Goal: Task Accomplishment & Management: Use online tool/utility

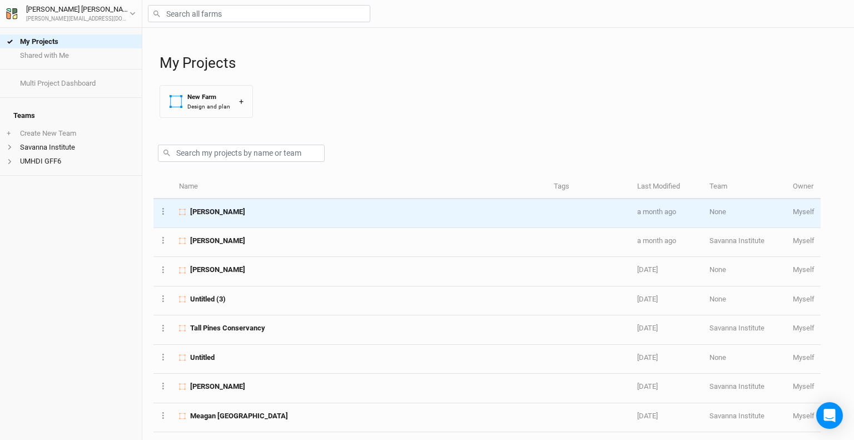
click at [230, 216] on span "[PERSON_NAME]" at bounding box center [217, 212] width 55 height 10
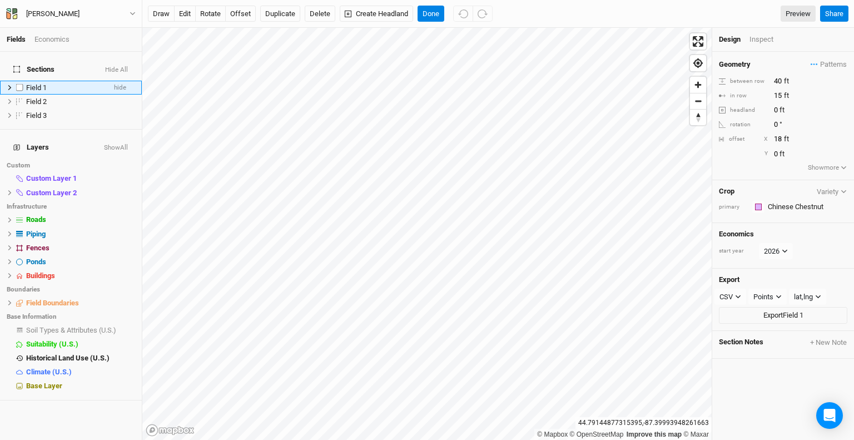
click at [7, 85] on icon at bounding box center [10, 88] width 6 height 6
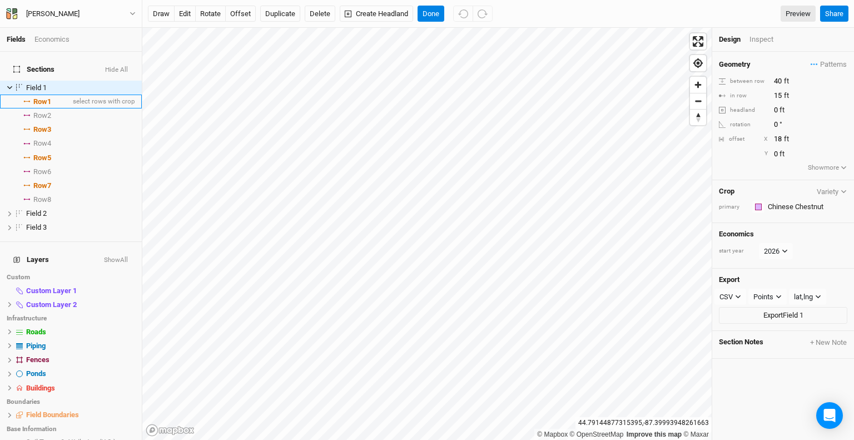
click at [38, 97] on span "Row 1" at bounding box center [42, 101] width 18 height 9
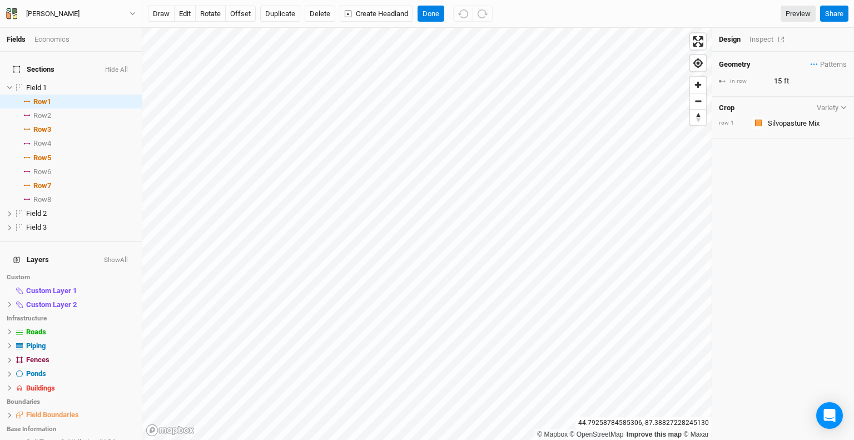
click at [765, 39] on div "Inspect" at bounding box center [769, 39] width 39 height 10
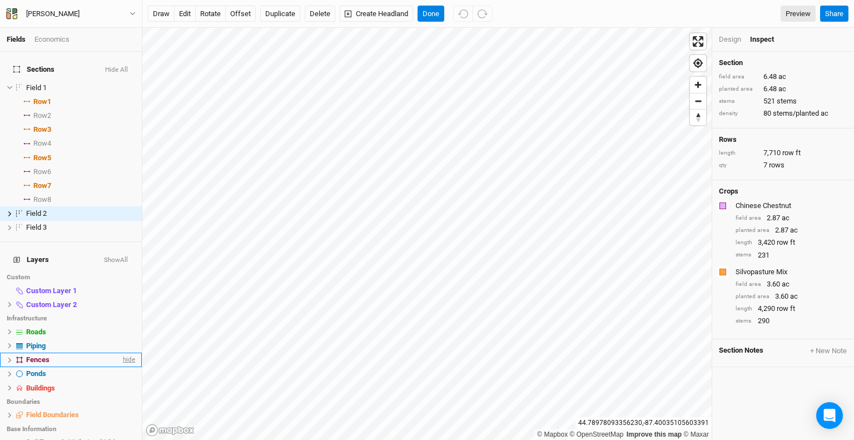
click at [121, 353] on span "hide" at bounding box center [128, 360] width 14 height 14
click at [121, 339] on span "hide" at bounding box center [128, 346] width 14 height 14
click at [121, 284] on span "hide" at bounding box center [128, 291] width 14 height 14
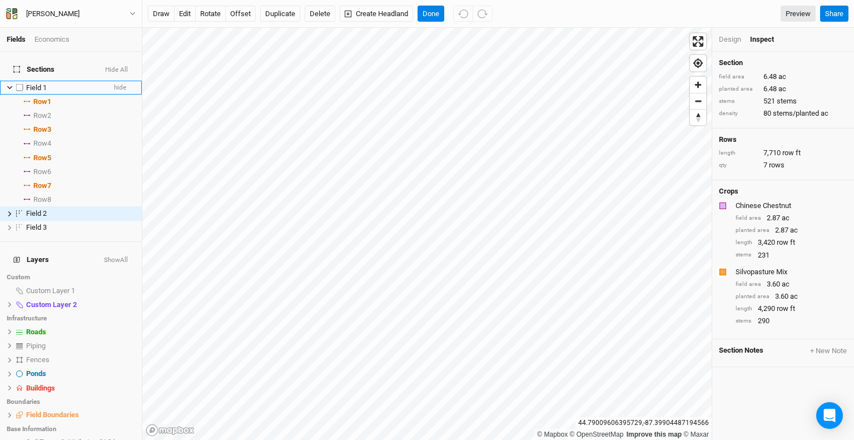
click at [19, 81] on label at bounding box center [20, 88] width 14 height 14
click at [19, 84] on input "checkbox" at bounding box center [19, 87] width 7 height 7
checkbox input "true"
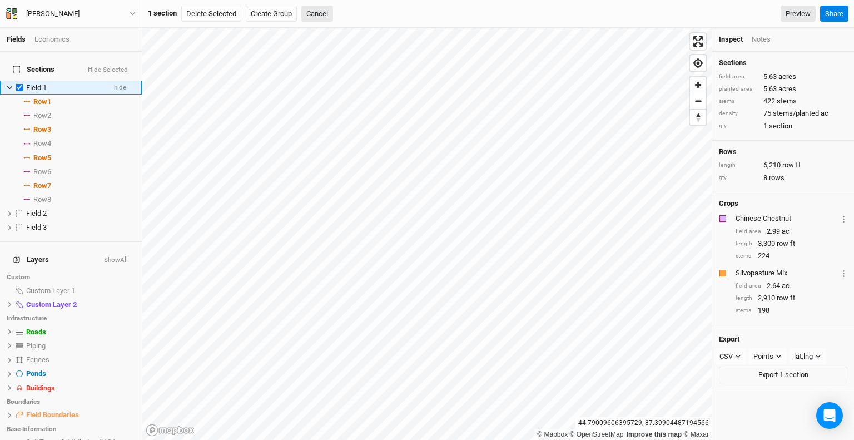
click at [9, 85] on icon at bounding box center [10, 88] width 6 height 6
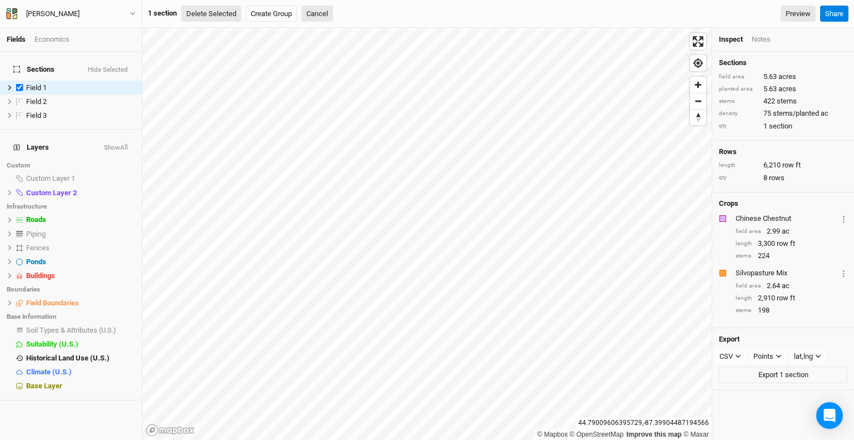
click at [219, 15] on button "Delete Selected" at bounding box center [211, 14] width 60 height 17
click at [340, 13] on button "Confirm" at bounding box center [336, 14] width 34 height 17
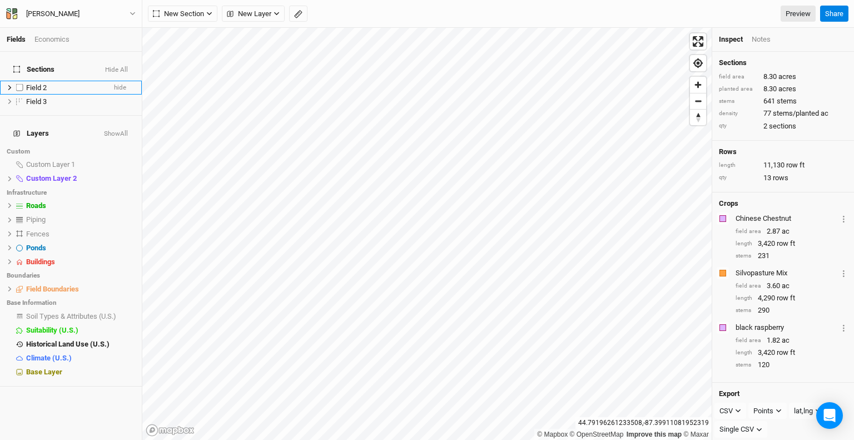
click at [19, 82] on label at bounding box center [20, 88] width 14 height 14
click at [19, 84] on input "checkbox" at bounding box center [19, 87] width 7 height 7
checkbox input "true"
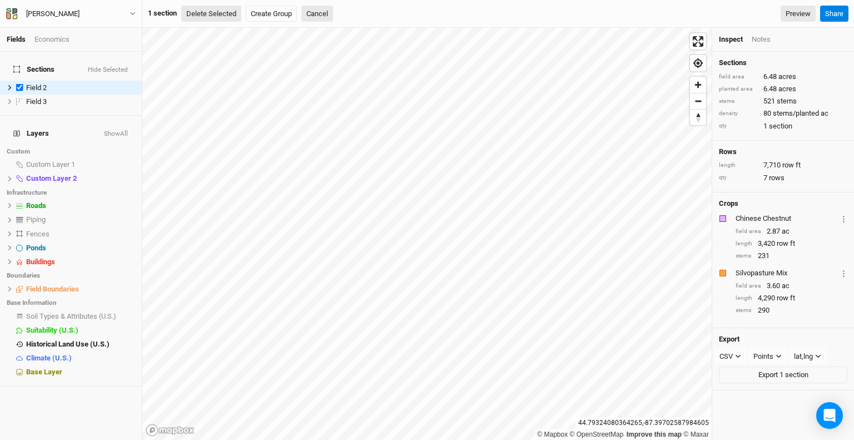
click at [218, 17] on button "Delete Selected" at bounding box center [211, 14] width 60 height 17
click at [352, 17] on button "Confirm" at bounding box center [336, 14] width 34 height 17
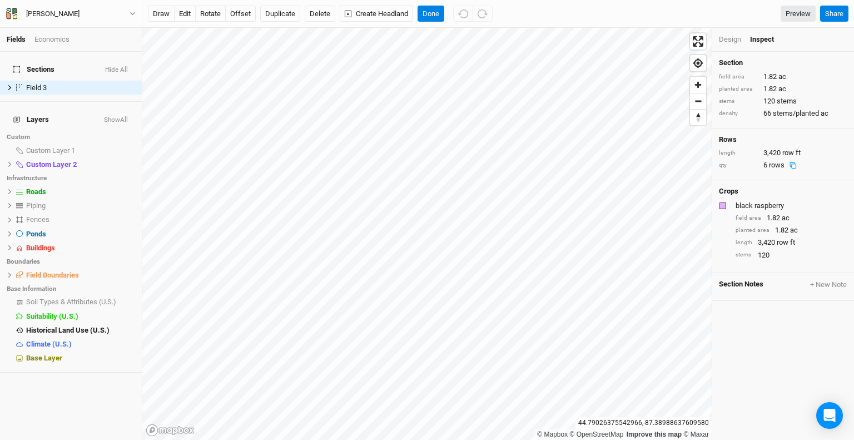
click at [772, 202] on div "black raspberry" at bounding box center [791, 206] width 110 height 10
click at [185, 12] on button "edit" at bounding box center [185, 14] width 22 height 17
click at [769, 205] on div "black raspberry" at bounding box center [791, 206] width 110 height 10
click at [724, 39] on div "Design" at bounding box center [730, 39] width 22 height 10
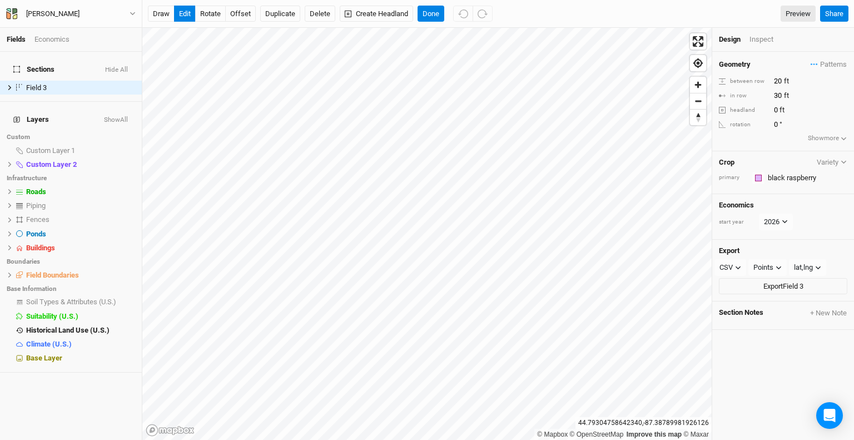
click at [799, 167] on div "Crop Variety primary Colors Brown Orange Yellow Green Blue Purple Pink Red blac…" at bounding box center [783, 172] width 142 height 43
click at [801, 179] on input "text" at bounding box center [806, 177] width 83 height 13
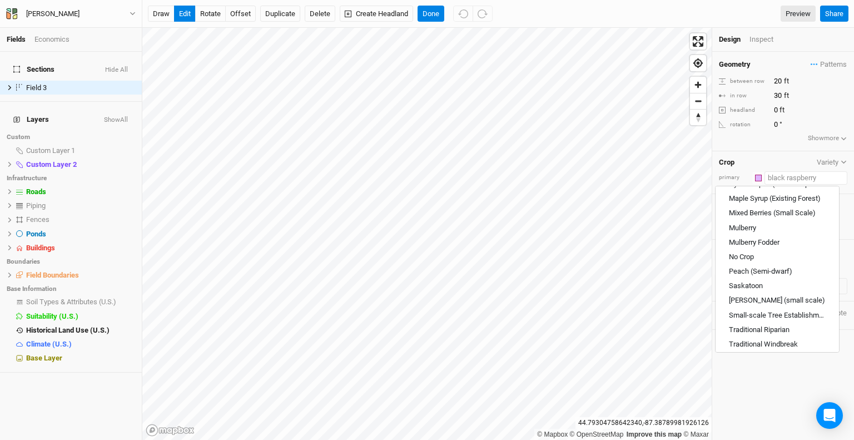
scroll to position [508, 0]
click at [791, 176] on input "text" at bounding box center [806, 177] width 83 height 13
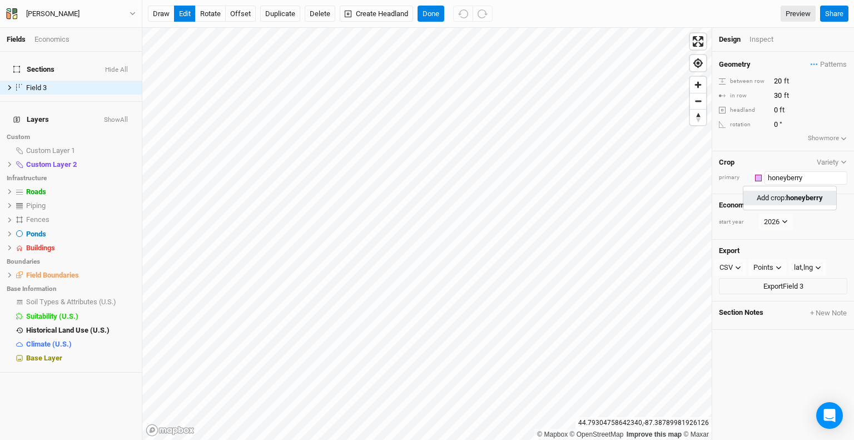
click at [820, 194] on mark "honeyberry" at bounding box center [804, 198] width 37 height 8
type input "honeyberry"
click at [781, 78] on input "20" at bounding box center [819, 81] width 97 height 12
drag, startPoint x: 781, startPoint y: 80, endPoint x: 770, endPoint y: 81, distance: 11.2
click at [770, 81] on div "between row 20 ft" at bounding box center [783, 81] width 128 height 12
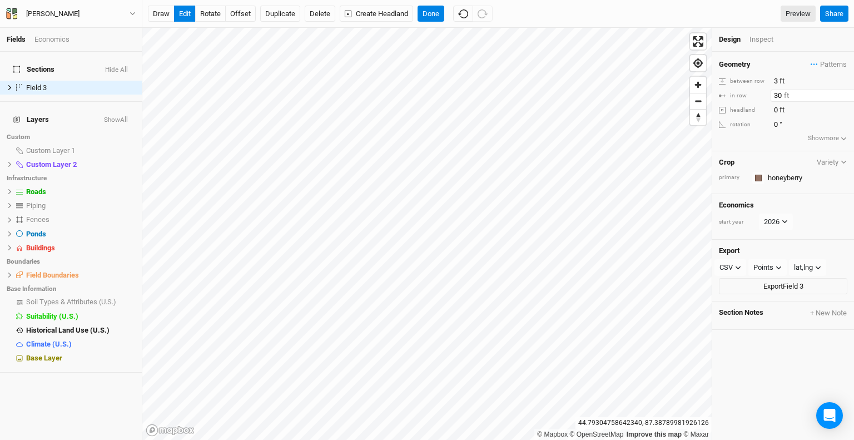
click at [780, 92] on input "30" at bounding box center [819, 96] width 97 height 12
drag, startPoint x: 778, startPoint y: 82, endPoint x: 770, endPoint y: 81, distance: 8.4
click at [770, 81] on div "between row 3 ft" at bounding box center [783, 81] width 128 height 12
type input "12"
drag, startPoint x: 781, startPoint y: 96, endPoint x: 771, endPoint y: 93, distance: 10.4
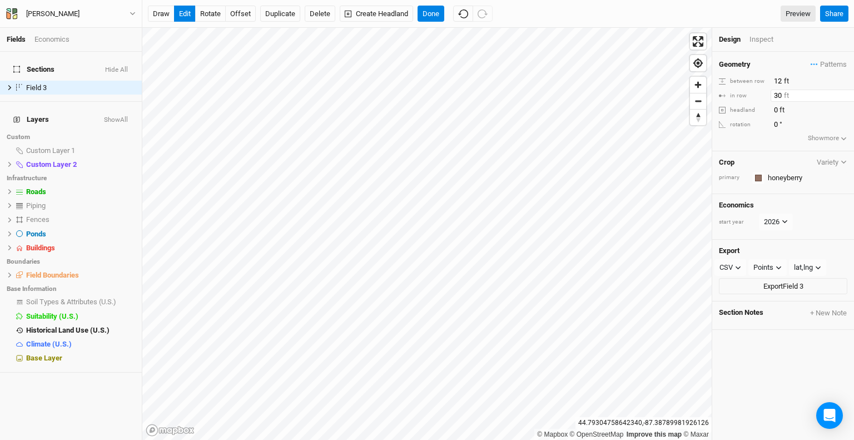
click at [772, 93] on input "30" at bounding box center [819, 96] width 97 height 12
type input "5"
click at [765, 63] on div "Geometry Patterns ＋ New in-row pattern" at bounding box center [783, 64] width 128 height 12
click at [756, 180] on button "button" at bounding box center [759, 178] width 12 height 12
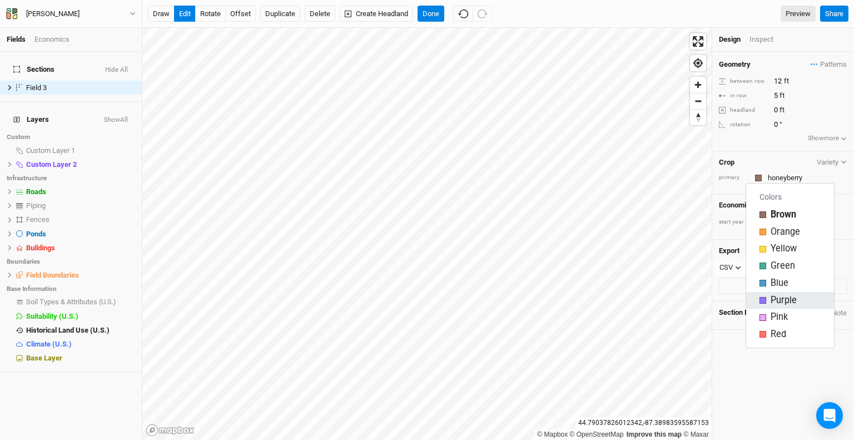
click at [764, 303] on div "button" at bounding box center [763, 300] width 7 height 7
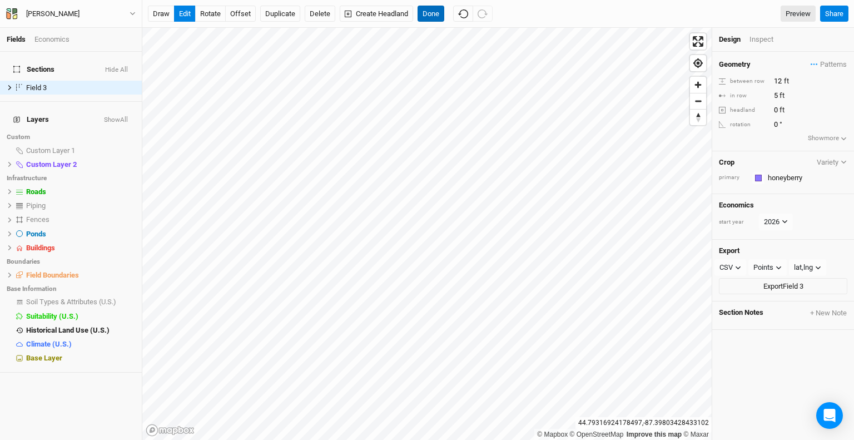
click at [430, 11] on button "Done" at bounding box center [431, 14] width 27 height 17
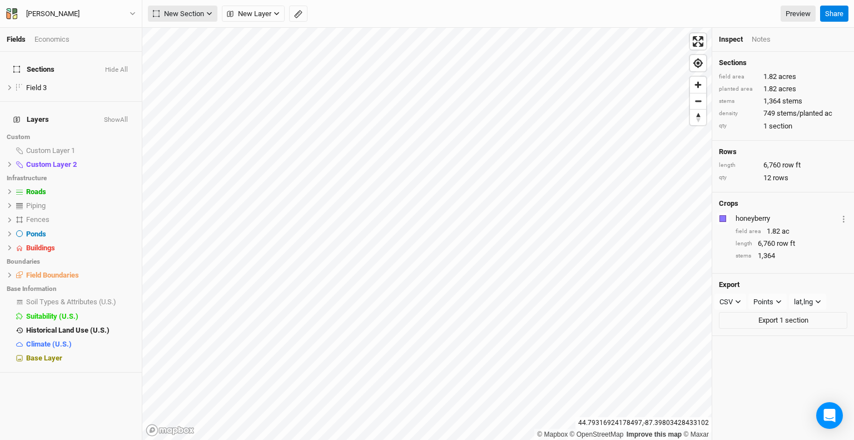
click at [205, 16] on button "New Section" at bounding box center [183, 14] width 70 height 17
click at [207, 35] on button "Grid" at bounding box center [192, 36] width 88 height 17
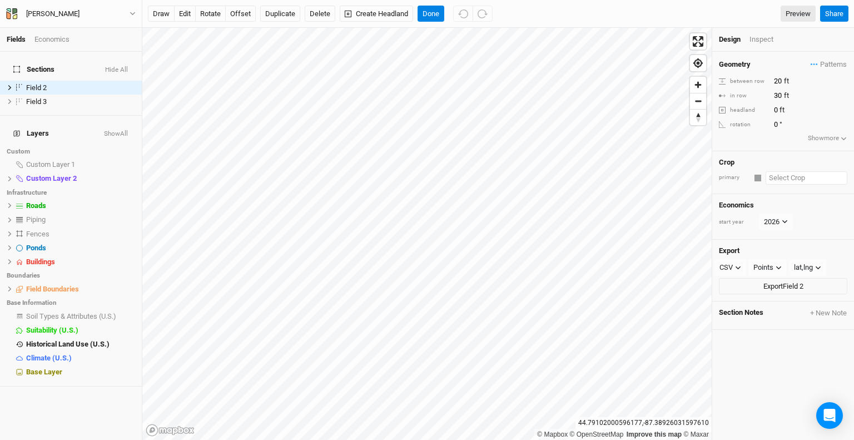
click at [771, 182] on input "text" at bounding box center [807, 177] width 82 height 13
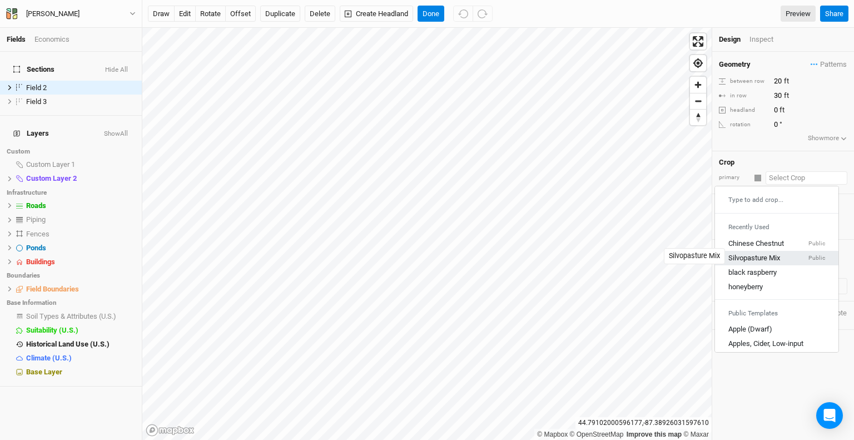
click at [770, 253] on div "Silvopasture Mix" at bounding box center [755, 258] width 52 height 10
type input "40"
type input "Silvopasture Mix"
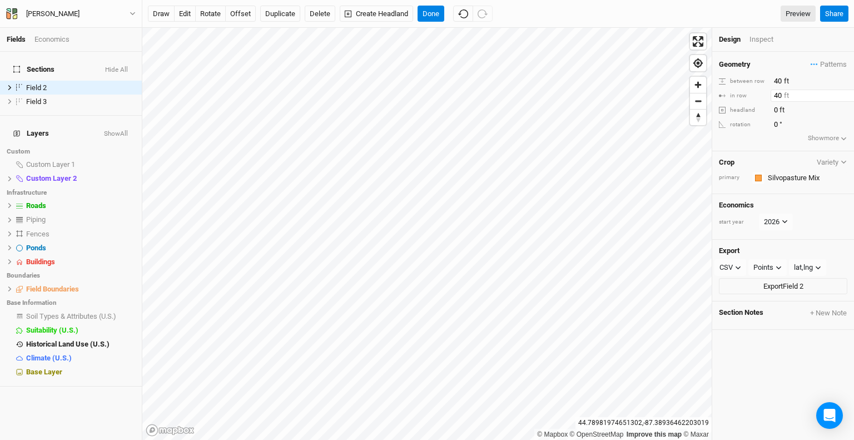
drag, startPoint x: 780, startPoint y: 92, endPoint x: 766, endPoint y: 93, distance: 13.9
click at [766, 93] on div "in row 40 ft" at bounding box center [783, 96] width 128 height 12
type input "15"
click at [181, 12] on button "edit" at bounding box center [185, 14] width 22 height 17
click at [430, 8] on button "Done" at bounding box center [431, 14] width 27 height 17
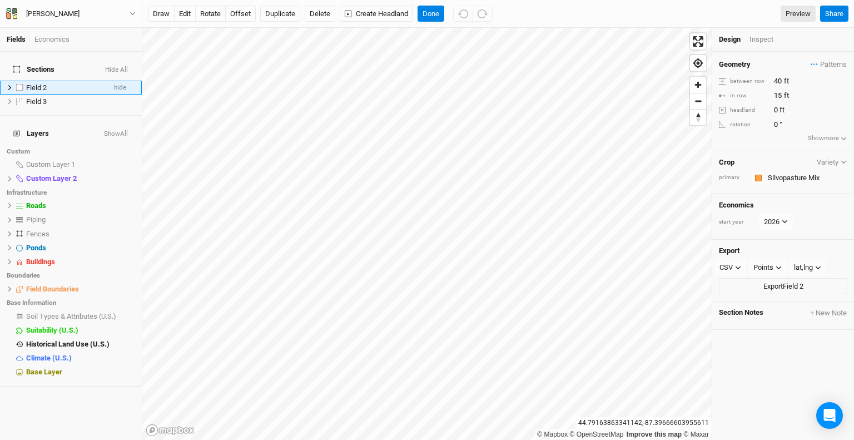
click at [7, 85] on icon at bounding box center [10, 88] width 6 height 6
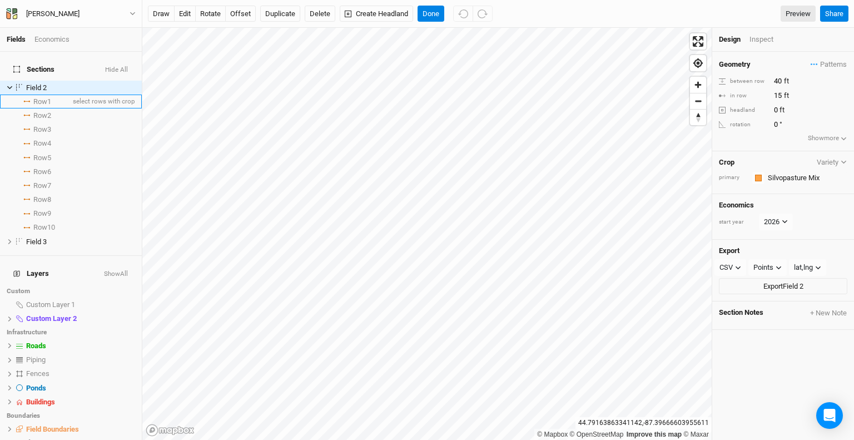
click at [28, 101] on icon at bounding box center [27, 101] width 4 height 1
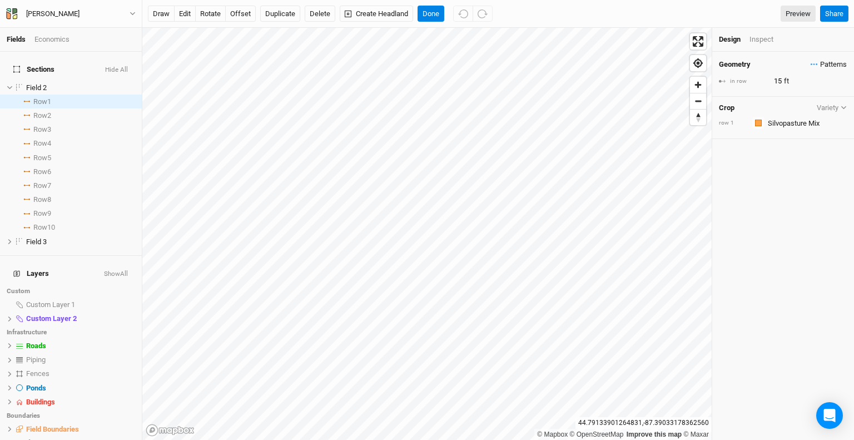
click at [822, 63] on span "Patterns" at bounding box center [829, 64] width 36 height 11
click at [815, 84] on div "＋ New in-row pattern" at bounding box center [807, 86] width 70 height 10
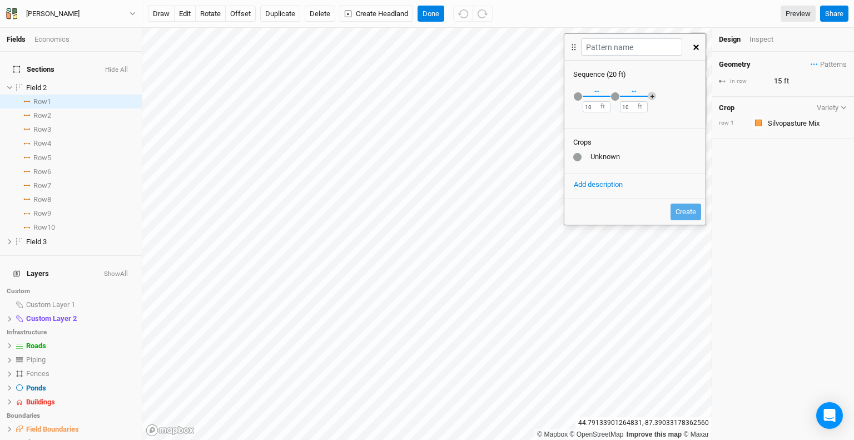
click at [648, 94] on button "＋" at bounding box center [652, 96] width 8 height 8
click at [593, 49] on input "text" at bounding box center [631, 46] width 101 height 17
type input "Susan Hartzel"
click at [598, 157] on div "Unknown" at bounding box center [634, 157] width 123 height 10
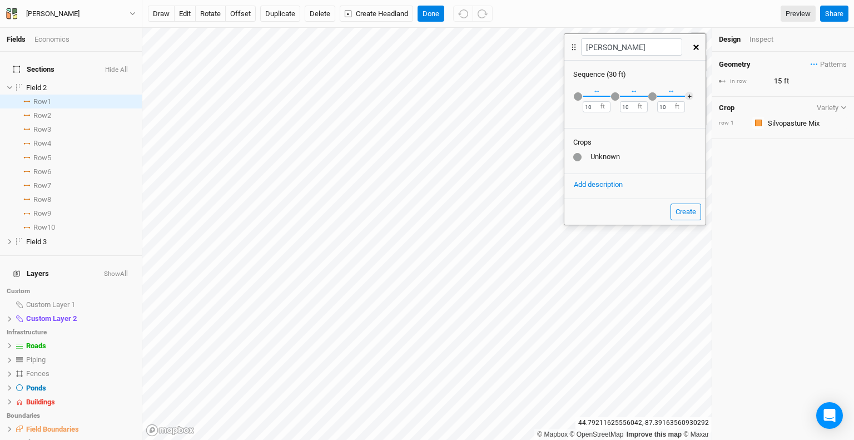
drag, startPoint x: 576, startPoint y: 155, endPoint x: 587, endPoint y: 175, distance: 22.1
click at [576, 156] on div at bounding box center [577, 157] width 8 height 8
click at [606, 157] on div "Unknown" at bounding box center [634, 157] width 123 height 10
click at [575, 137] on div "Crops" at bounding box center [634, 142] width 123 height 10
click at [576, 93] on div "button" at bounding box center [578, 96] width 8 height 8
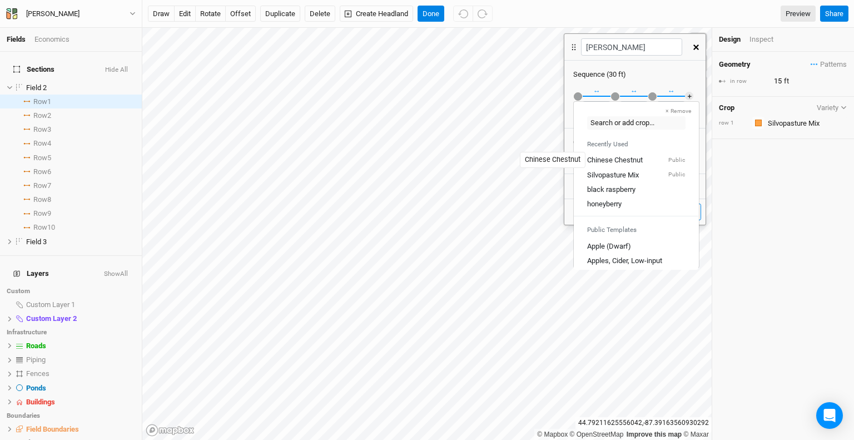
click at [606, 155] on div "Chinese Chestnut" at bounding box center [615, 160] width 56 height 10
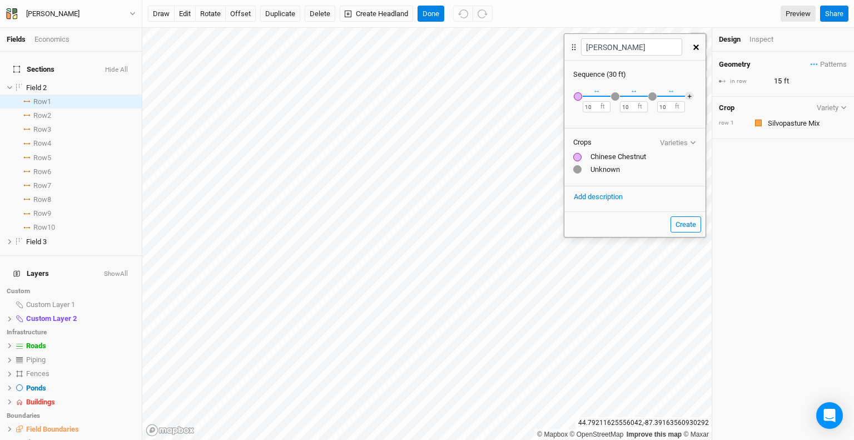
click at [613, 98] on div "button" at bounding box center [615, 96] width 8 height 8
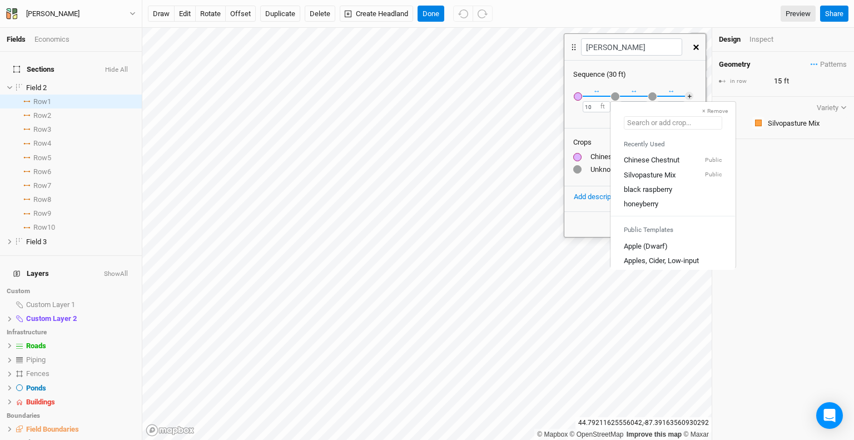
click at [636, 126] on input "text" at bounding box center [673, 122] width 98 height 13
type input "Pe"
type input "Peach (Semi-dwarf)"
type input "Per"
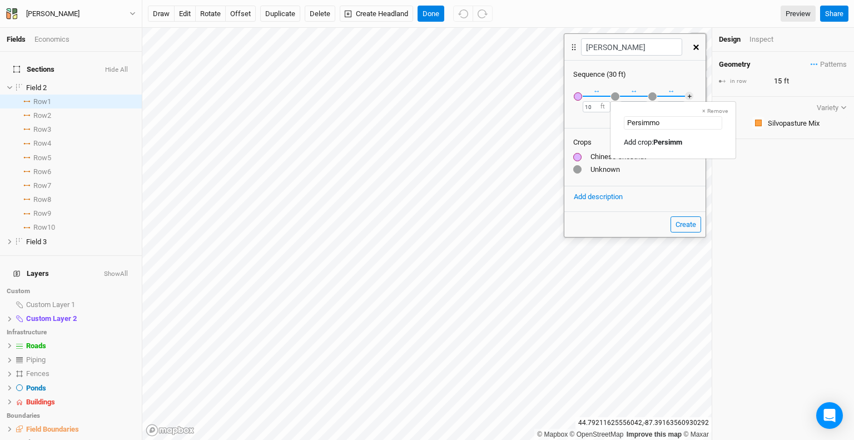
type input "Persimmon"
click at [683, 143] on mark "Persimmon" at bounding box center [672, 142] width 37 height 8
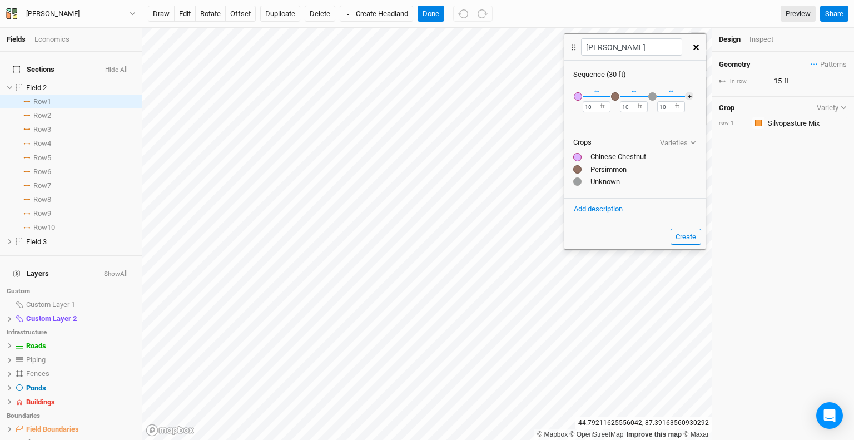
click at [651, 96] on div "button" at bounding box center [652, 96] width 8 height 8
click at [693, 122] on input "text" at bounding box center [710, 122] width 98 height 13
type input "p"
type input "persimmon"
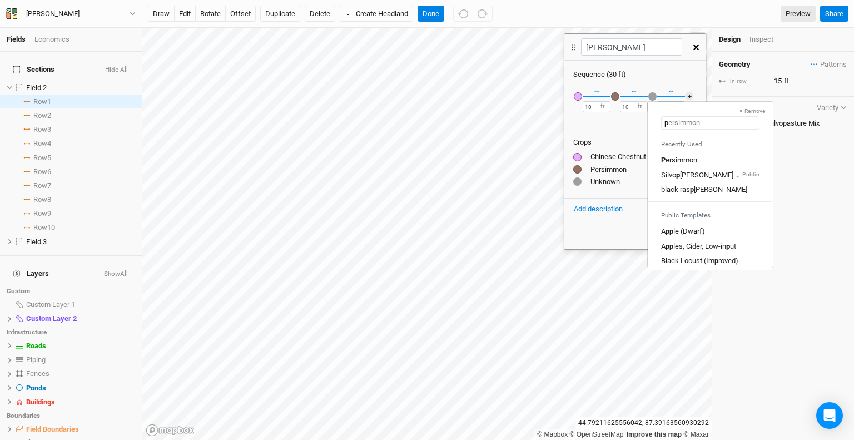
type input "pa"
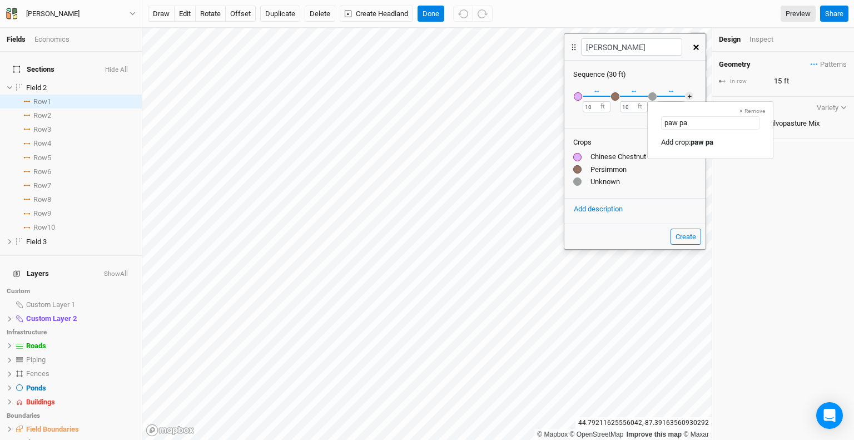
type input "paw paw"
click at [710, 142] on mark "paw paw" at bounding box center [705, 142] width 28 height 8
click at [607, 181] on div "paw paw" at bounding box center [634, 182] width 123 height 10
click at [683, 236] on button "Create" at bounding box center [686, 237] width 31 height 17
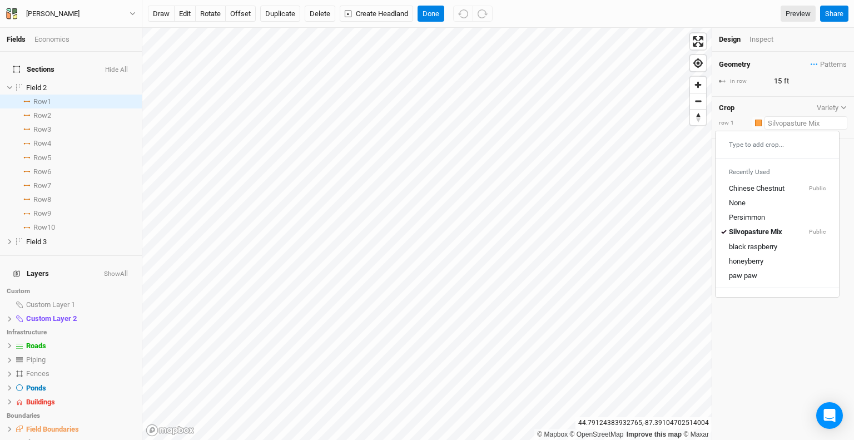
click at [796, 120] on input "text" at bounding box center [806, 122] width 83 height 13
click at [796, 121] on input "text" at bounding box center [806, 122] width 83 height 13
type input "Silvopasture Mix"
click at [790, 107] on div "Crop Variety" at bounding box center [783, 107] width 128 height 9
click at [811, 62] on span "Patterns" at bounding box center [829, 64] width 36 height 11
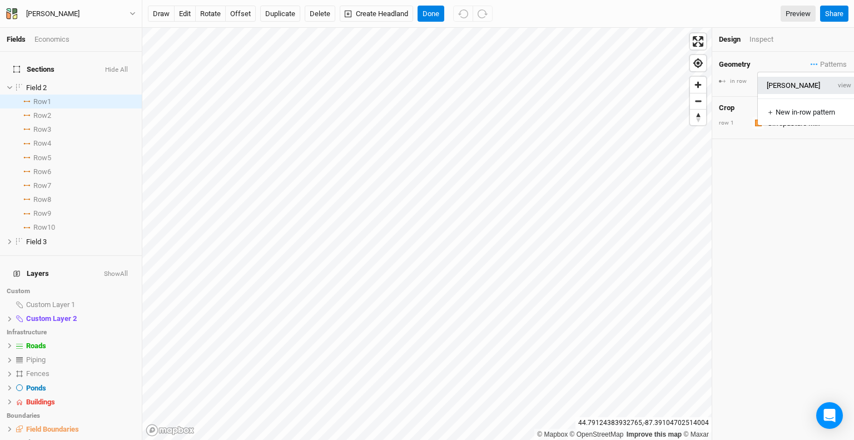
click at [804, 80] on button "Susan Hartzel" at bounding box center [794, 85] width 72 height 17
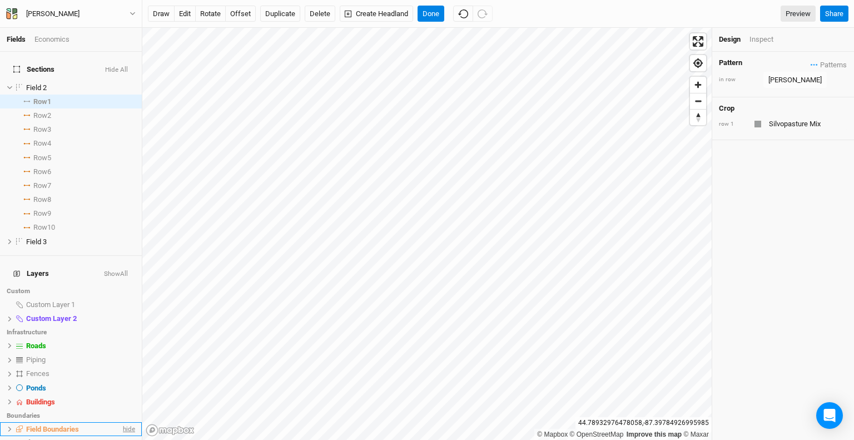
click at [122, 422] on span "hide" at bounding box center [128, 429] width 14 height 14
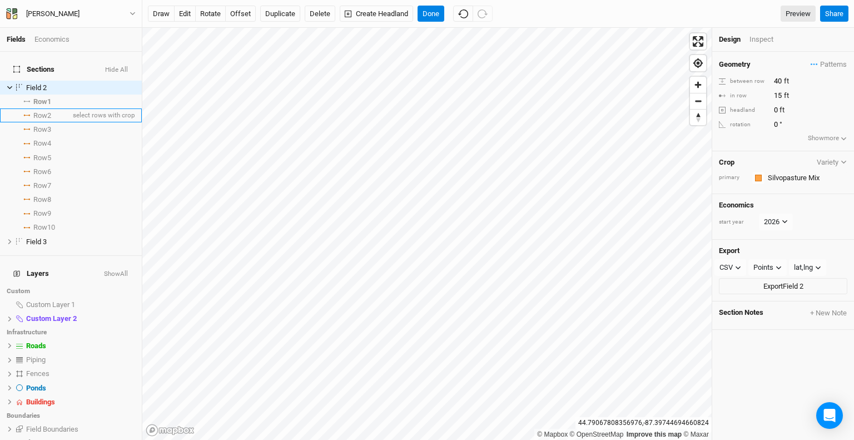
click at [36, 111] on span "Row 2" at bounding box center [42, 115] width 18 height 9
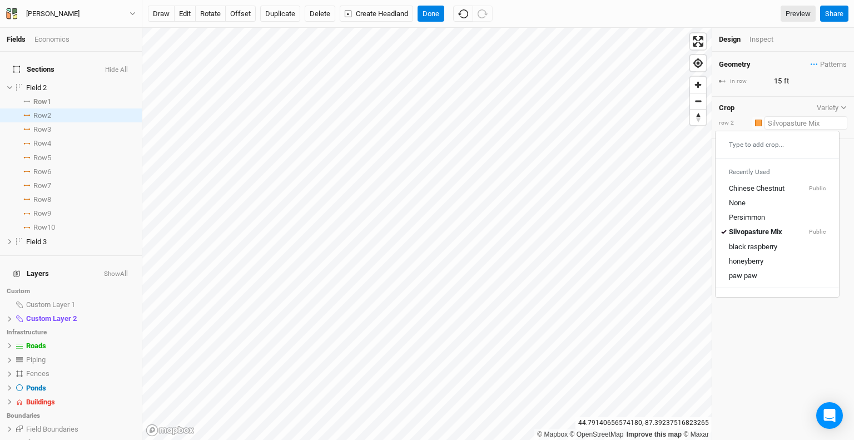
click at [801, 128] on input "text" at bounding box center [806, 122] width 83 height 13
click at [788, 124] on input "text" at bounding box center [806, 122] width 83 height 13
type input "Silvopasture Mix"
click at [818, 59] on span "Patterns" at bounding box center [829, 64] width 36 height 11
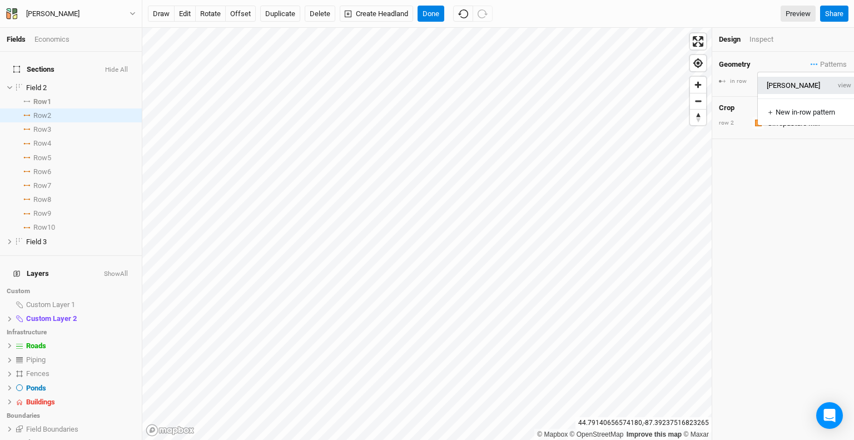
click at [794, 89] on button "Susan Hartzel" at bounding box center [794, 85] width 72 height 17
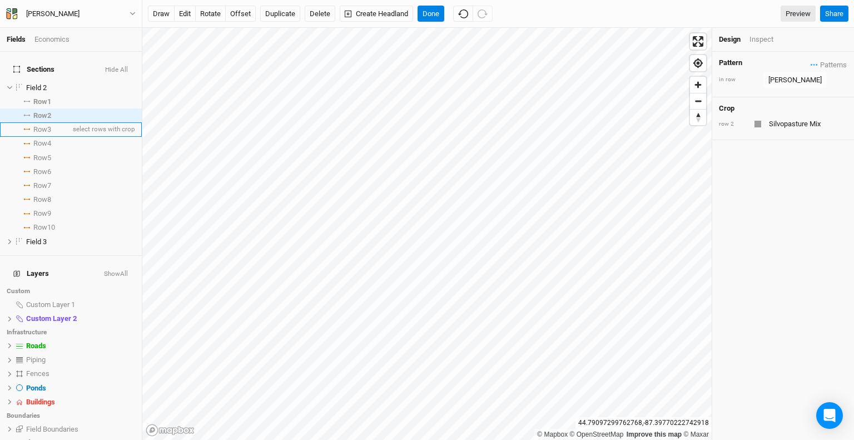
click at [39, 125] on span "Row 3" at bounding box center [42, 129] width 18 height 9
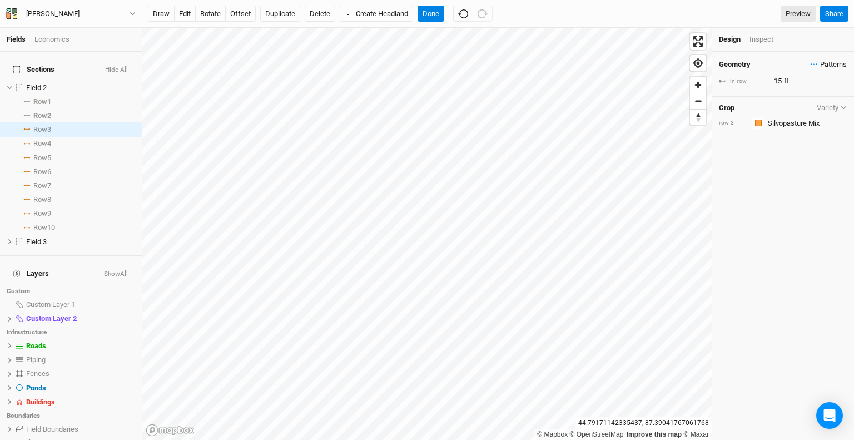
click at [826, 61] on span "Patterns" at bounding box center [829, 64] width 36 height 11
click at [804, 89] on button "Susan Hartzel" at bounding box center [794, 85] width 72 height 17
click at [26, 143] on icon at bounding box center [26, 144] width 7 height 2
click at [819, 60] on span "Patterns" at bounding box center [829, 64] width 36 height 11
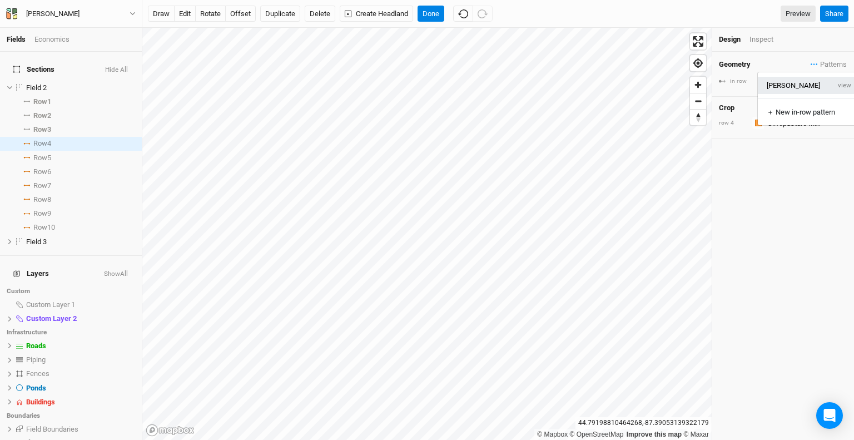
click at [808, 85] on button "Susan Hartzel" at bounding box center [794, 85] width 72 height 17
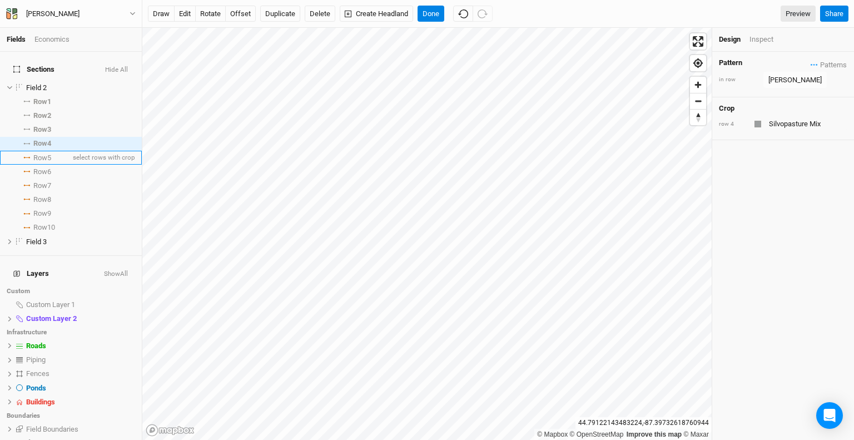
click at [34, 154] on span "Row 5" at bounding box center [42, 158] width 18 height 9
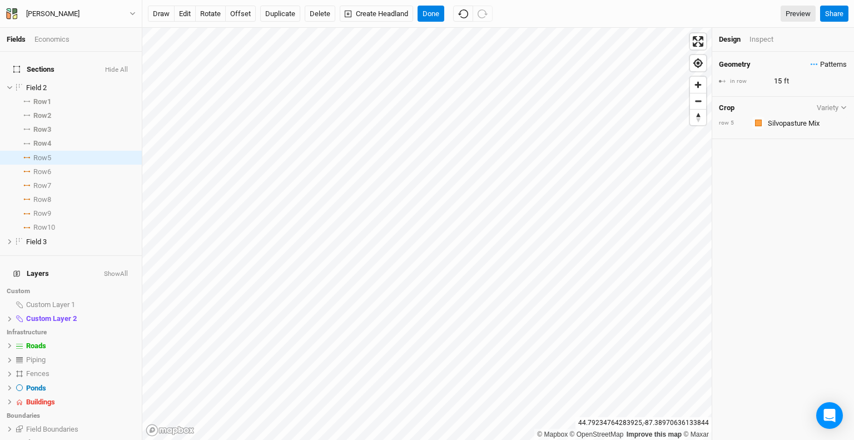
click at [830, 67] on span "Patterns" at bounding box center [829, 64] width 36 height 11
click at [804, 84] on button "Susan Hartzel" at bounding box center [794, 85] width 72 height 17
click at [35, 167] on span "Row 6" at bounding box center [42, 171] width 18 height 9
click at [826, 65] on span "Patterns" at bounding box center [829, 64] width 36 height 11
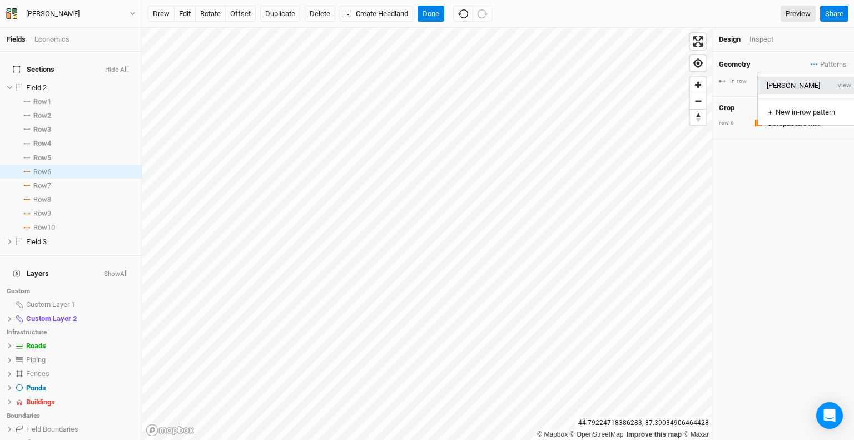
click at [799, 82] on button "Susan Hartzel" at bounding box center [794, 85] width 72 height 17
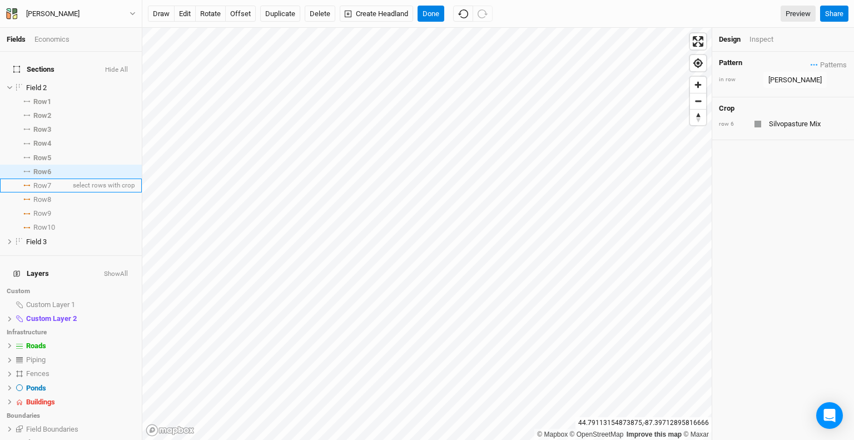
click at [38, 181] on span "Row 7" at bounding box center [42, 185] width 18 height 9
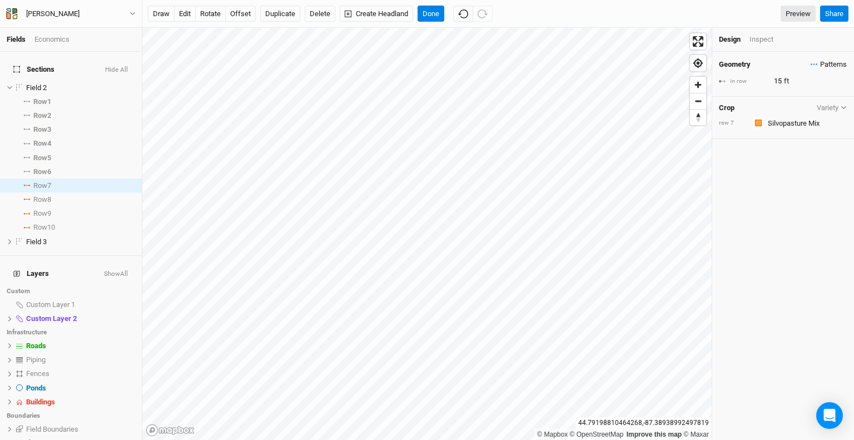
click at [815, 64] on span "Patterns" at bounding box center [829, 64] width 36 height 11
click at [805, 84] on button "Susan Hartzel" at bounding box center [794, 85] width 72 height 17
click at [36, 195] on span "Row 8" at bounding box center [42, 199] width 18 height 9
click at [824, 63] on span "Patterns" at bounding box center [829, 64] width 36 height 11
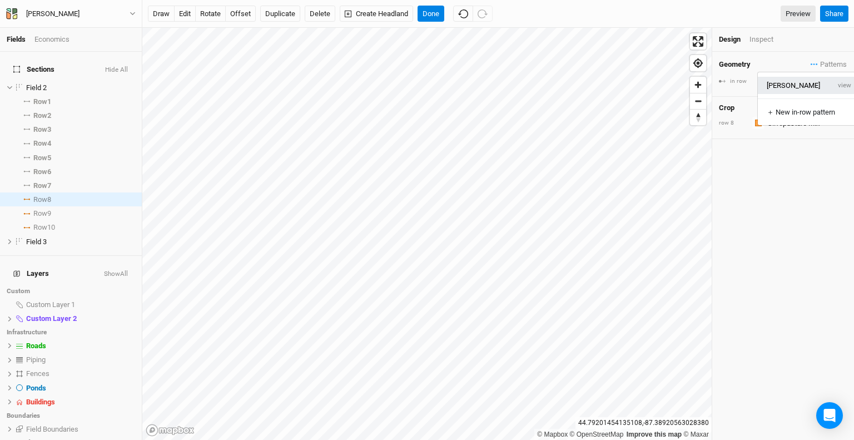
click at [799, 83] on button "Susan Hartzel" at bounding box center [794, 85] width 72 height 17
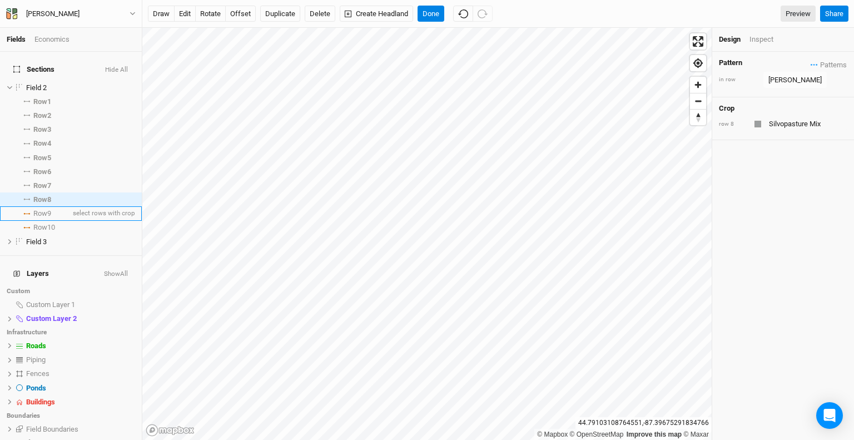
click at [36, 209] on span "Row 9" at bounding box center [42, 213] width 18 height 9
click at [824, 62] on span "Patterns" at bounding box center [829, 64] width 36 height 11
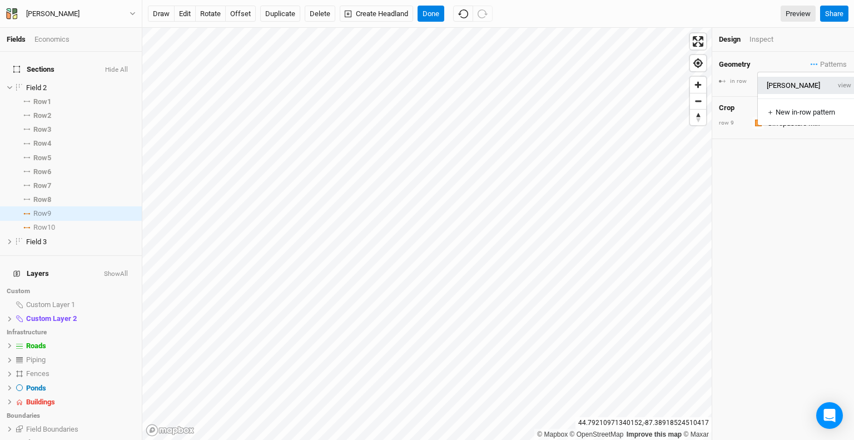
click at [799, 84] on button "Susan Hartzel" at bounding box center [794, 85] width 72 height 17
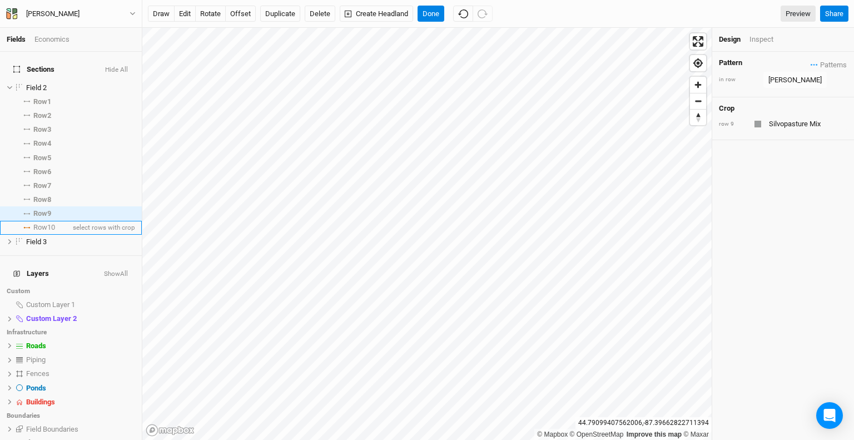
click at [36, 223] on span "Row 10" at bounding box center [44, 227] width 22 height 9
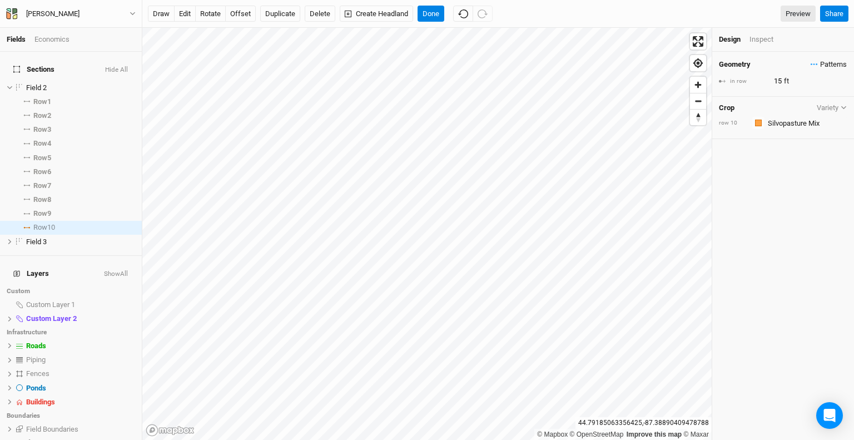
click at [814, 62] on span "Patterns" at bounding box center [829, 64] width 36 height 11
click at [795, 84] on button "Susan Hartzel" at bounding box center [794, 85] width 72 height 17
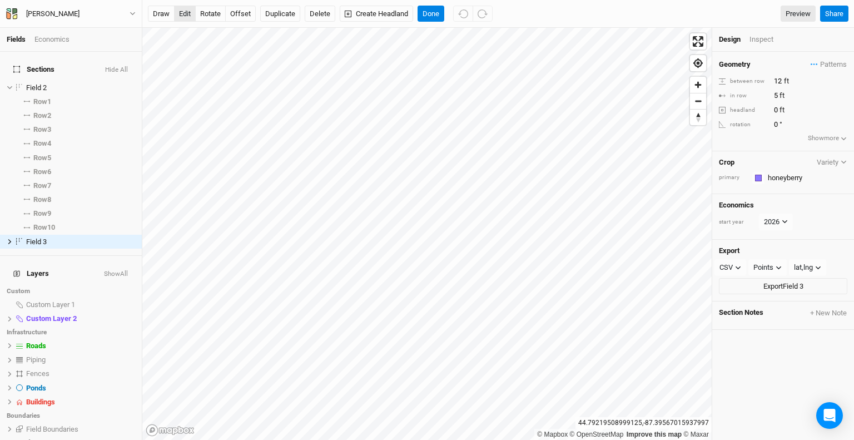
click at [188, 12] on button "edit" at bounding box center [185, 14] width 22 height 17
click at [436, 9] on button "Done" at bounding box center [431, 14] width 27 height 17
click at [212, 11] on button "rotate" at bounding box center [210, 14] width 31 height 17
type input "359.6"
click at [243, 13] on button "offset" at bounding box center [240, 14] width 31 height 17
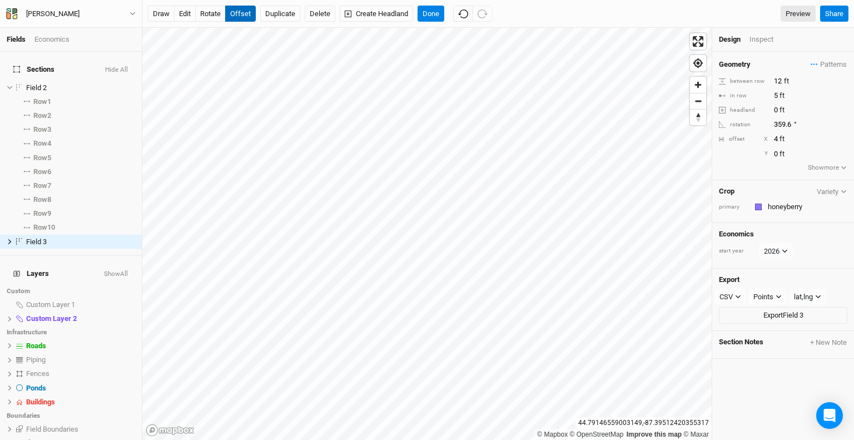
type input "5"
click at [429, 16] on button "Done" at bounding box center [431, 14] width 27 height 17
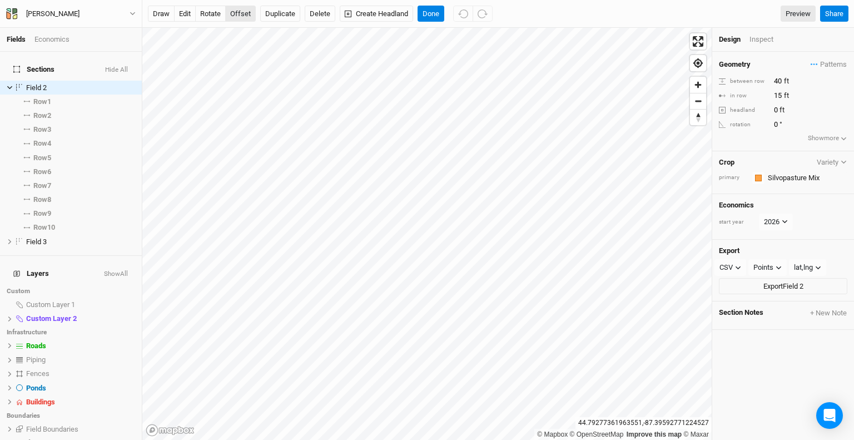
click at [239, 17] on button "offset" at bounding box center [240, 14] width 31 height 17
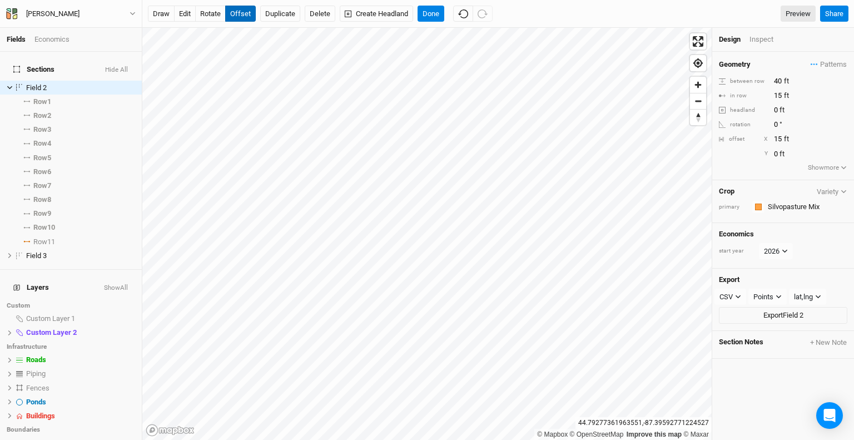
type input "16"
click at [434, 15] on button "Done" at bounding box center [431, 14] width 27 height 17
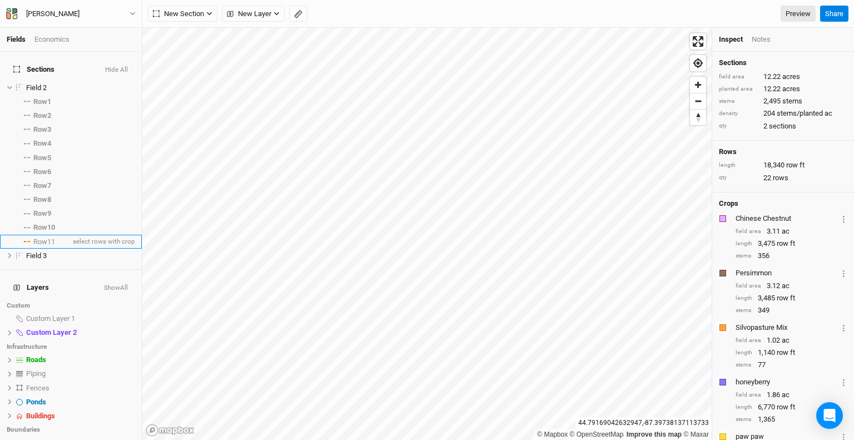
click at [44, 237] on span "Row 11" at bounding box center [44, 241] width 22 height 9
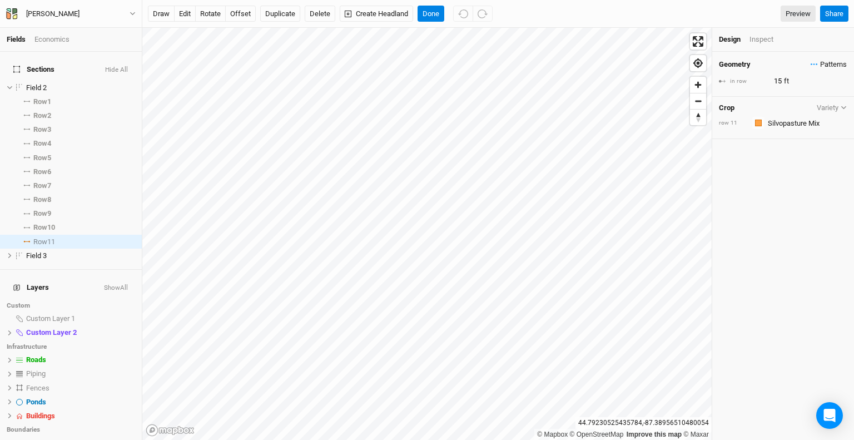
click at [816, 64] on span "Patterns" at bounding box center [829, 64] width 36 height 11
click at [801, 86] on button "Susan Hartzel" at bounding box center [794, 85] width 72 height 17
click at [425, 17] on button "Done" at bounding box center [431, 14] width 27 height 17
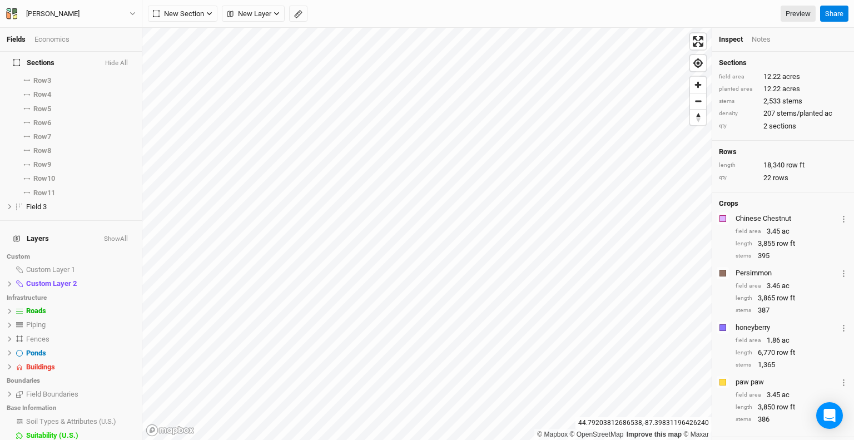
scroll to position [87, 0]
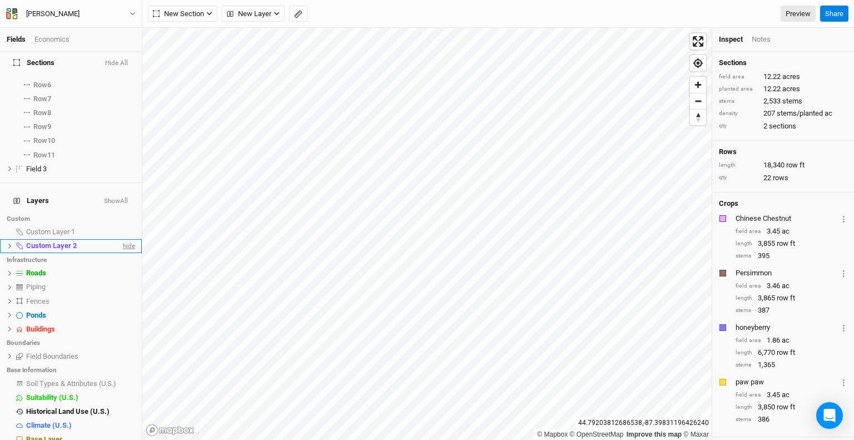
click at [121, 239] on span "hide" at bounding box center [128, 246] width 14 height 14
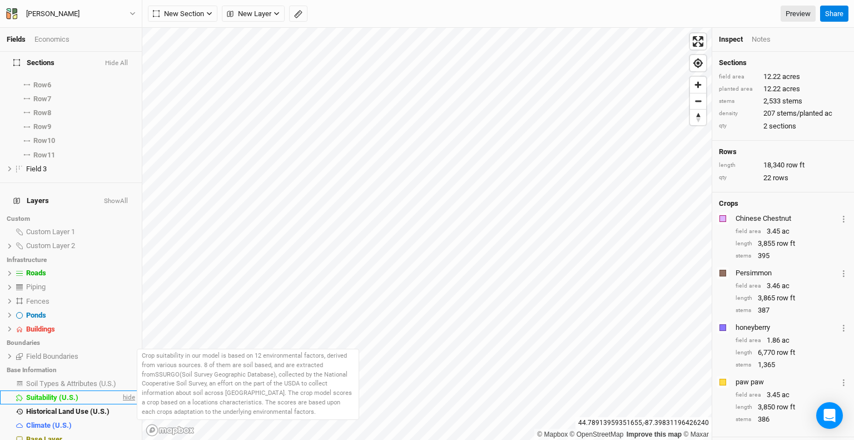
click at [121, 390] on span "hide" at bounding box center [128, 397] width 14 height 14
click at [118, 390] on span "show" at bounding box center [126, 397] width 18 height 14
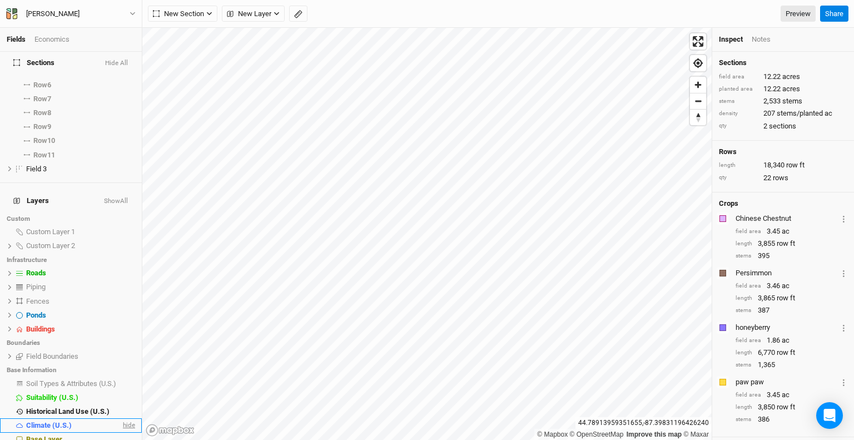
click at [121, 418] on span "hide" at bounding box center [128, 425] width 14 height 14
click at [117, 418] on span "show" at bounding box center [126, 425] width 18 height 14
click at [121, 418] on span "hide" at bounding box center [128, 425] width 14 height 14
click at [117, 418] on span "show" at bounding box center [126, 425] width 18 height 14
click at [39, 363] on li "Base Information" at bounding box center [71, 369] width 142 height 13
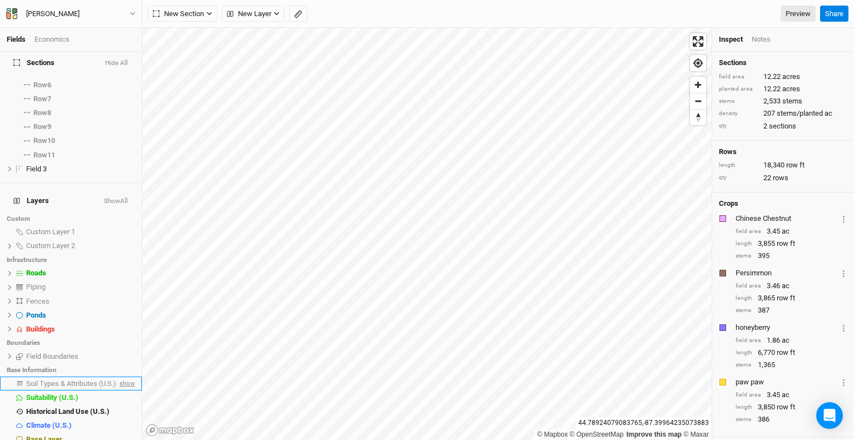
click at [122, 377] on span "show" at bounding box center [126, 384] width 18 height 14
click at [121, 377] on span "hide" at bounding box center [128, 384] width 14 height 14
click at [122, 390] on span "hide" at bounding box center [128, 397] width 14 height 14
click at [49, 435] on span "Base Layer" at bounding box center [44, 439] width 36 height 8
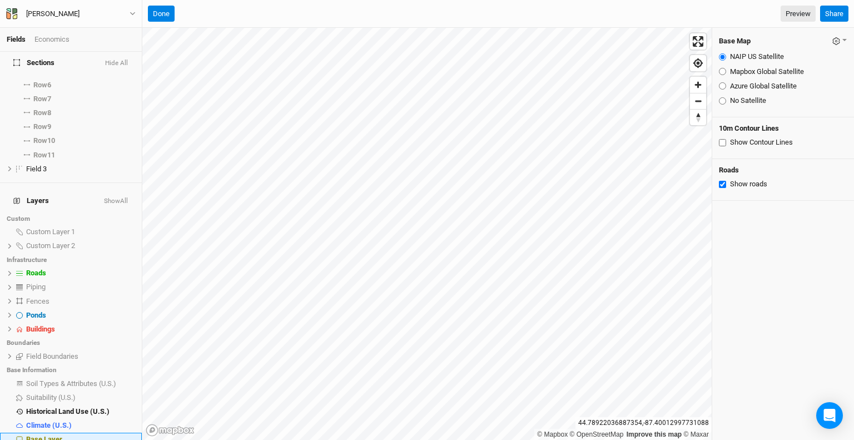
click at [47, 435] on span "Base Layer" at bounding box center [44, 439] width 36 height 8
click at [164, 22] on div "Done Preview Share" at bounding box center [498, 14] width 712 height 28
click at [166, 9] on button "Done" at bounding box center [161, 14] width 27 height 17
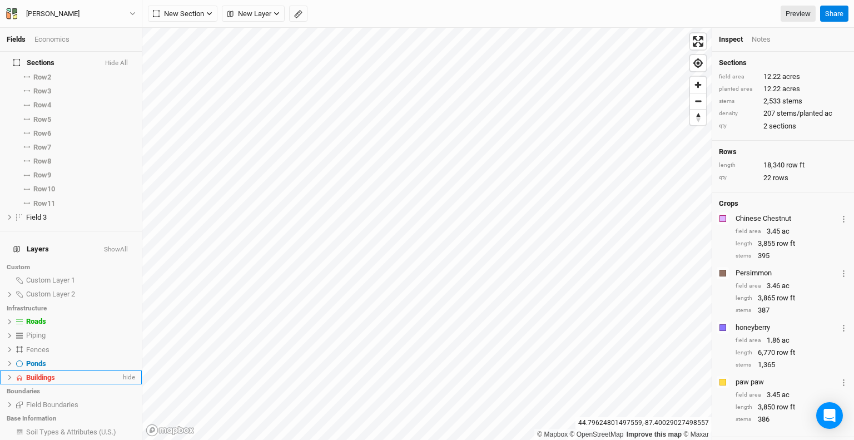
scroll to position [0, 0]
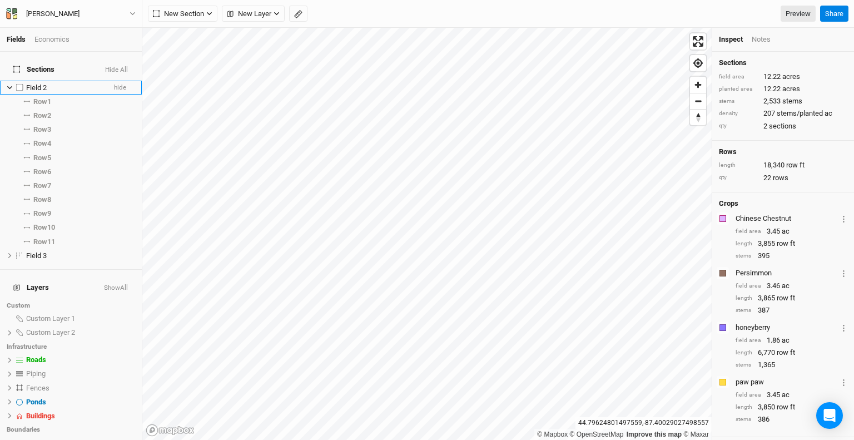
click at [35, 83] on span "Field 2" at bounding box center [36, 87] width 21 height 8
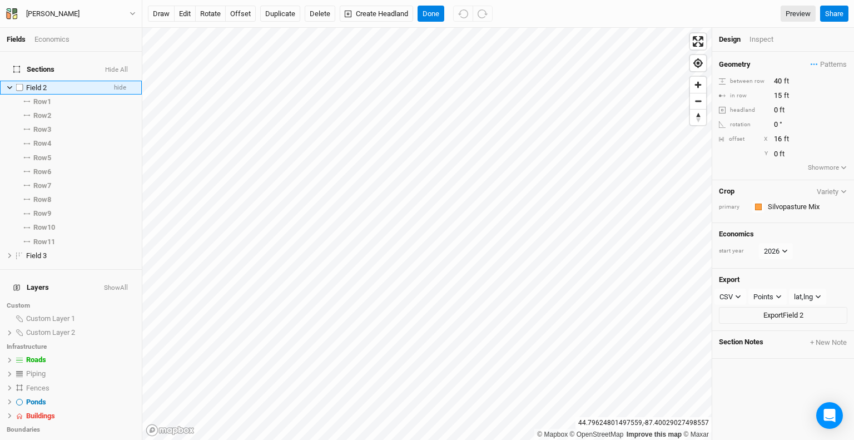
click at [37, 83] on span "Field 2" at bounding box center [36, 87] width 21 height 8
type input "Chinese Chestnut, Persimmon, Pawpaw"
click at [83, 61] on h4 "Sections Hide All" at bounding box center [71, 69] width 128 height 22
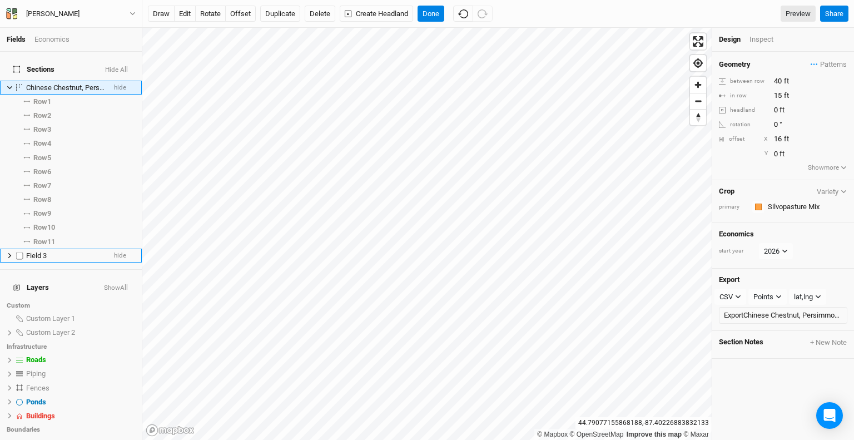
click at [37, 251] on span "Field 3" at bounding box center [36, 255] width 21 height 8
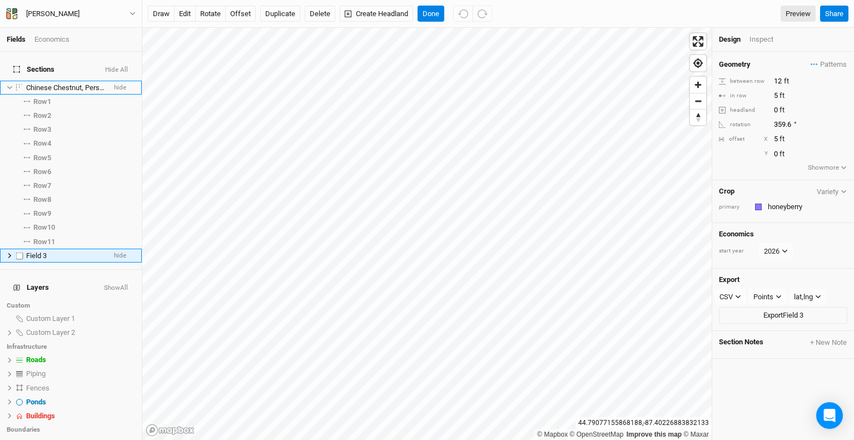
scroll to position [3, 0]
click at [37, 249] on span "Field 3" at bounding box center [36, 253] width 21 height 8
click at [36, 249] on span "Field 3" at bounding box center [36, 253] width 21 height 8
type input "Honeyberry"
click at [434, 14] on button "Done" at bounding box center [431, 14] width 27 height 17
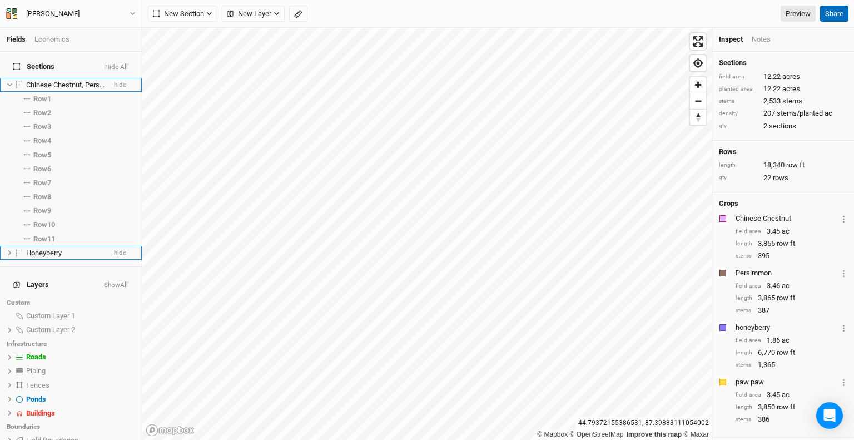
click at [836, 11] on button "Share" at bounding box center [834, 14] width 28 height 17
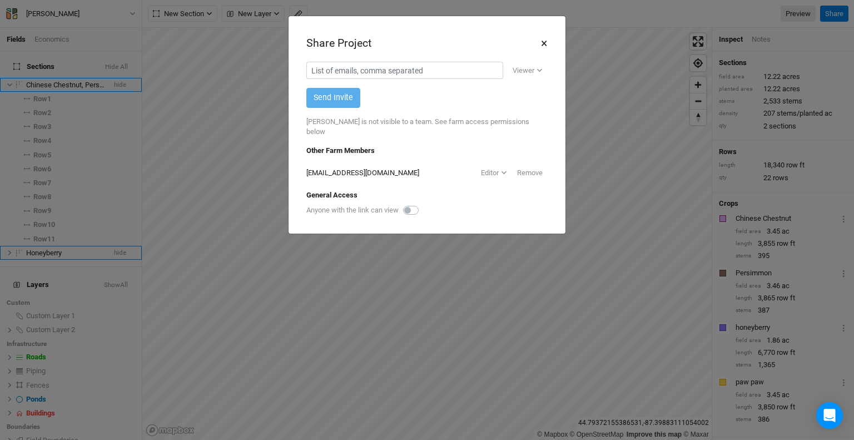
click at [547, 39] on button "×" at bounding box center [544, 43] width 7 height 19
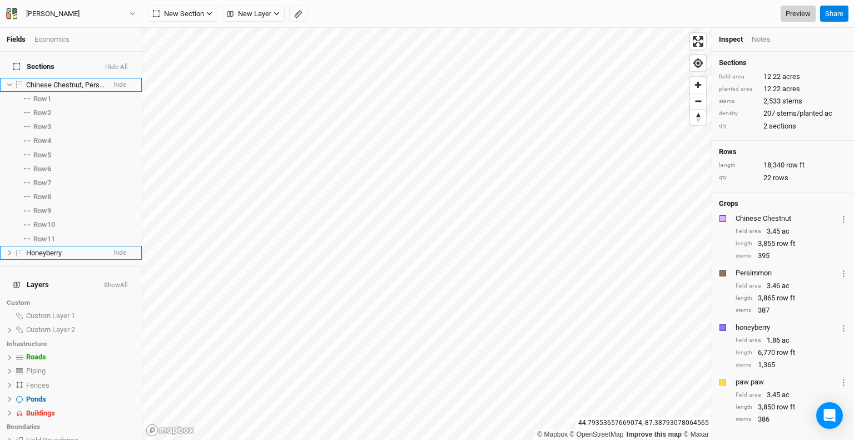
click at [794, 13] on link "Preview" at bounding box center [798, 14] width 35 height 17
click at [766, 37] on div "Notes" at bounding box center [761, 39] width 19 height 10
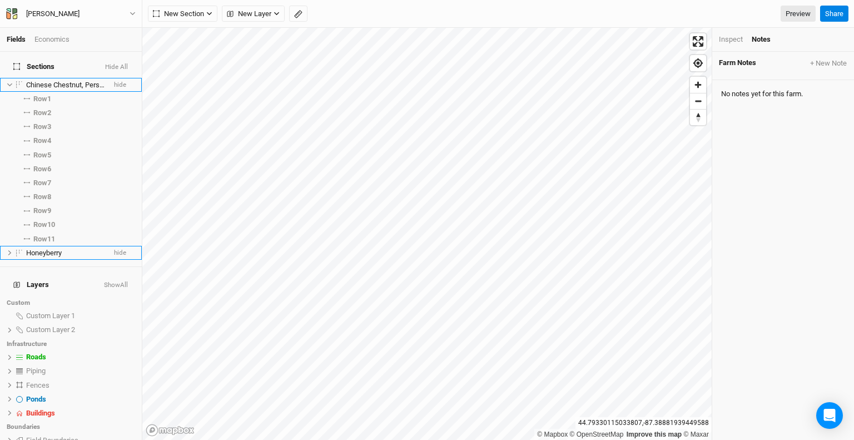
click at [735, 42] on div "Inspect" at bounding box center [731, 39] width 24 height 10
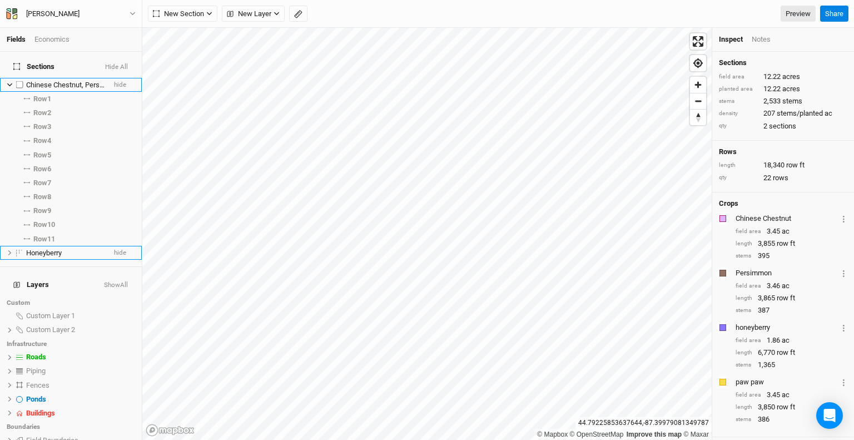
click at [7, 82] on icon at bounding box center [10, 85] width 6 height 6
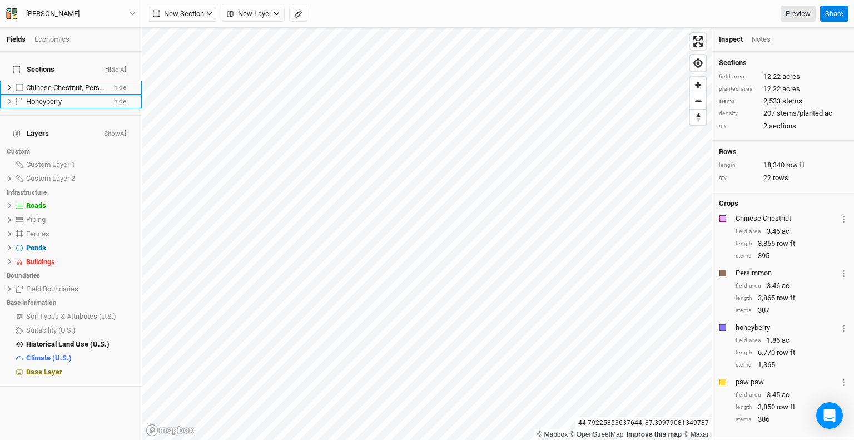
scroll to position [0, 0]
click at [9, 286] on icon at bounding box center [10, 289] width 6 height 6
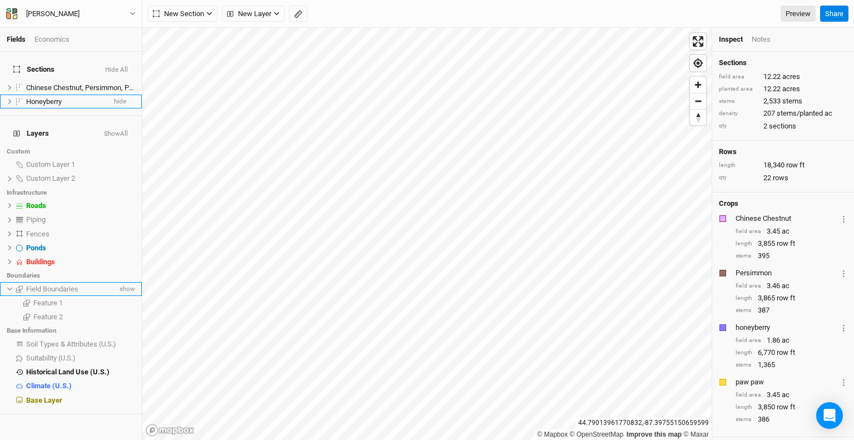
click at [9, 286] on icon at bounding box center [10, 289] width 6 height 6
click at [10, 286] on icon at bounding box center [9, 288] width 3 height 5
click at [117, 282] on span "show" at bounding box center [126, 289] width 18 height 14
click at [102, 17] on button "[PERSON_NAME]" at bounding box center [71, 14] width 131 height 12
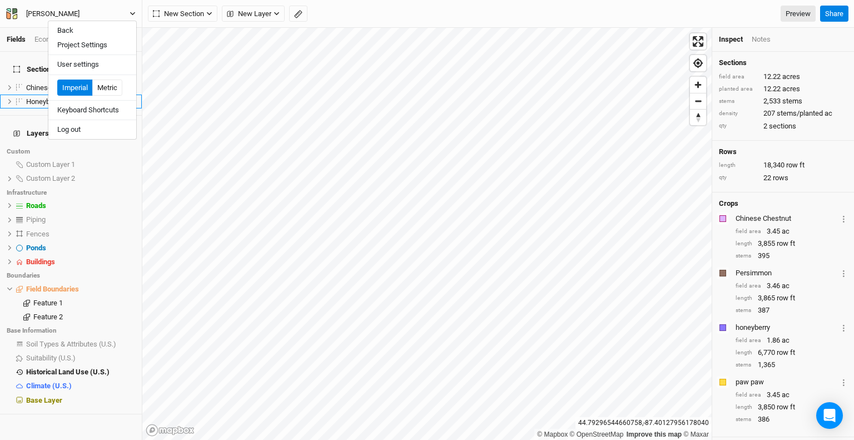
click at [51, 18] on div "[PERSON_NAME]" at bounding box center [52, 13] width 53 height 11
click at [62, 17] on div "[PERSON_NAME]" at bounding box center [52, 13] width 53 height 11
click at [70, 43] on button "Project Settings" at bounding box center [92, 45] width 88 height 14
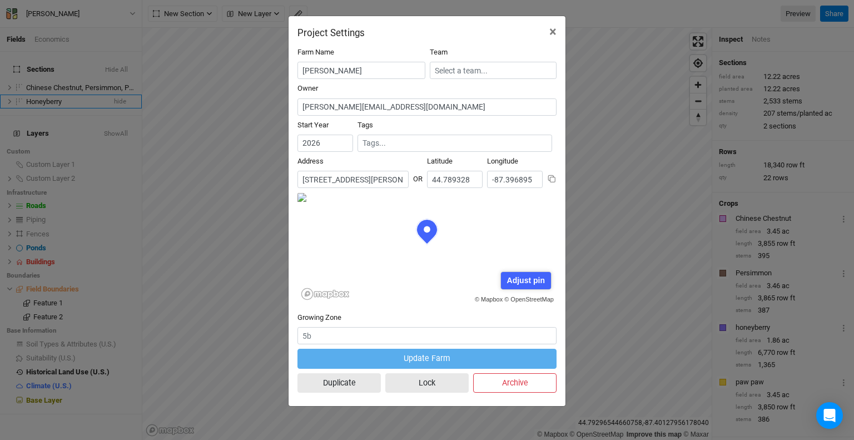
scroll to position [0, 131]
drag, startPoint x: 303, startPoint y: 180, endPoint x: 428, endPoint y: 190, distance: 126.1
click at [428, 190] on div "Address No search results. 2456 County Road S, Sturgeon Bay, Wisconsin 54235, U…" at bounding box center [427, 174] width 259 height 36
click at [552, 33] on span "×" at bounding box center [552, 32] width 7 height 16
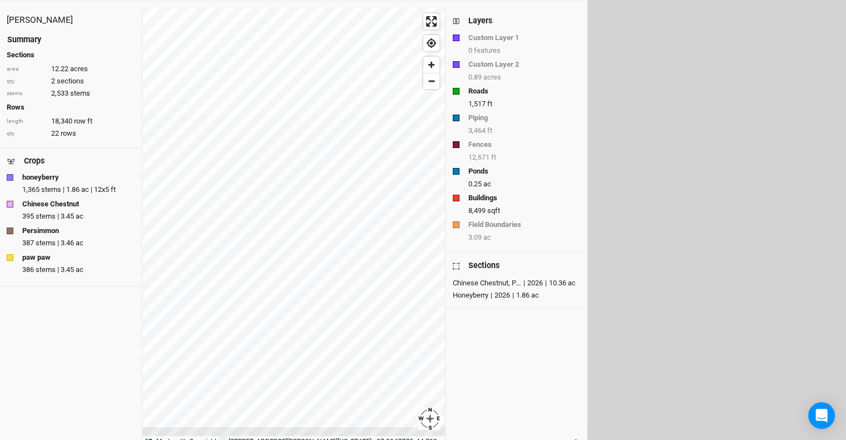
scroll to position [42, 0]
